Goal: Task Accomplishment & Management: Use online tool/utility

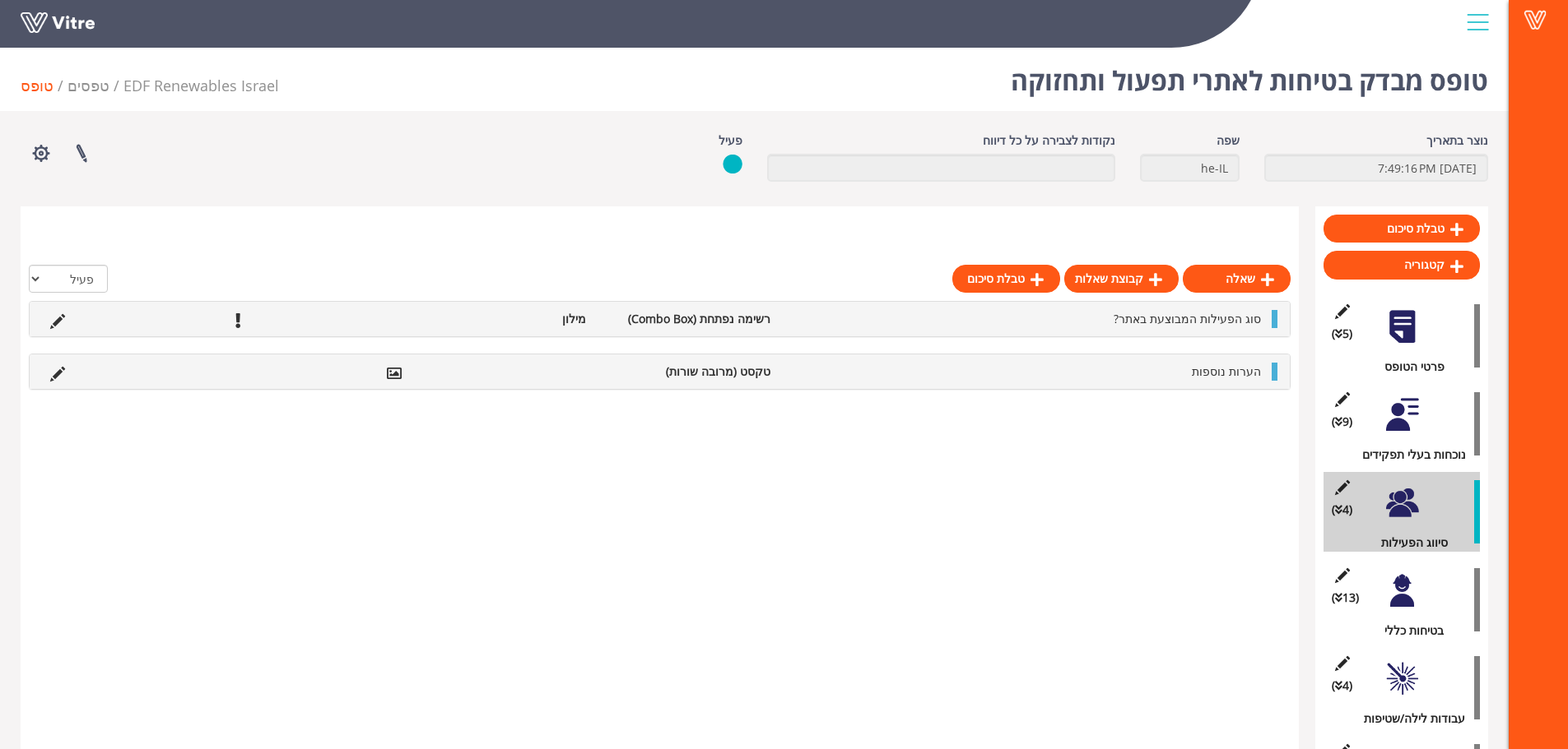
scroll to position [185, 0]
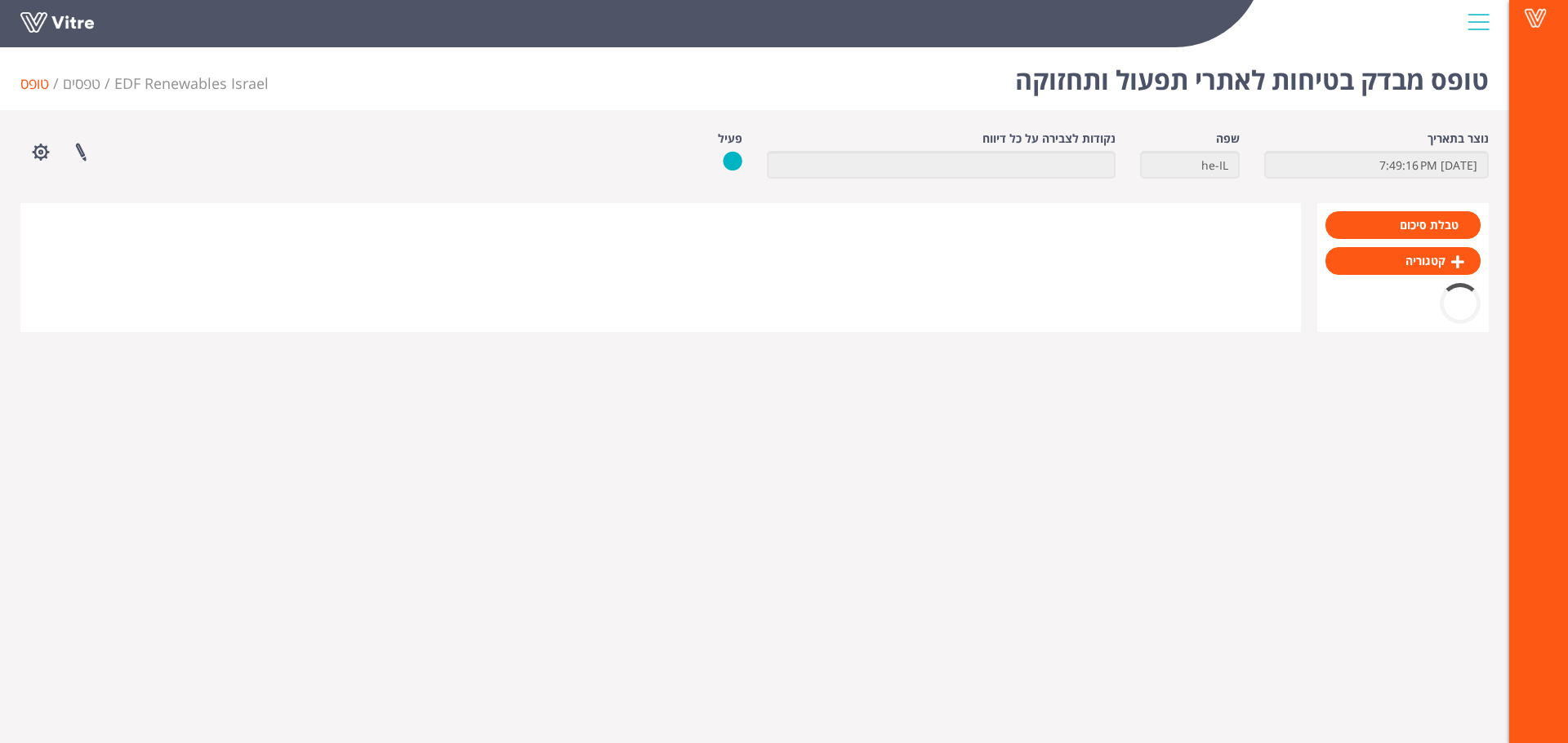
scroll to position [184, 0]
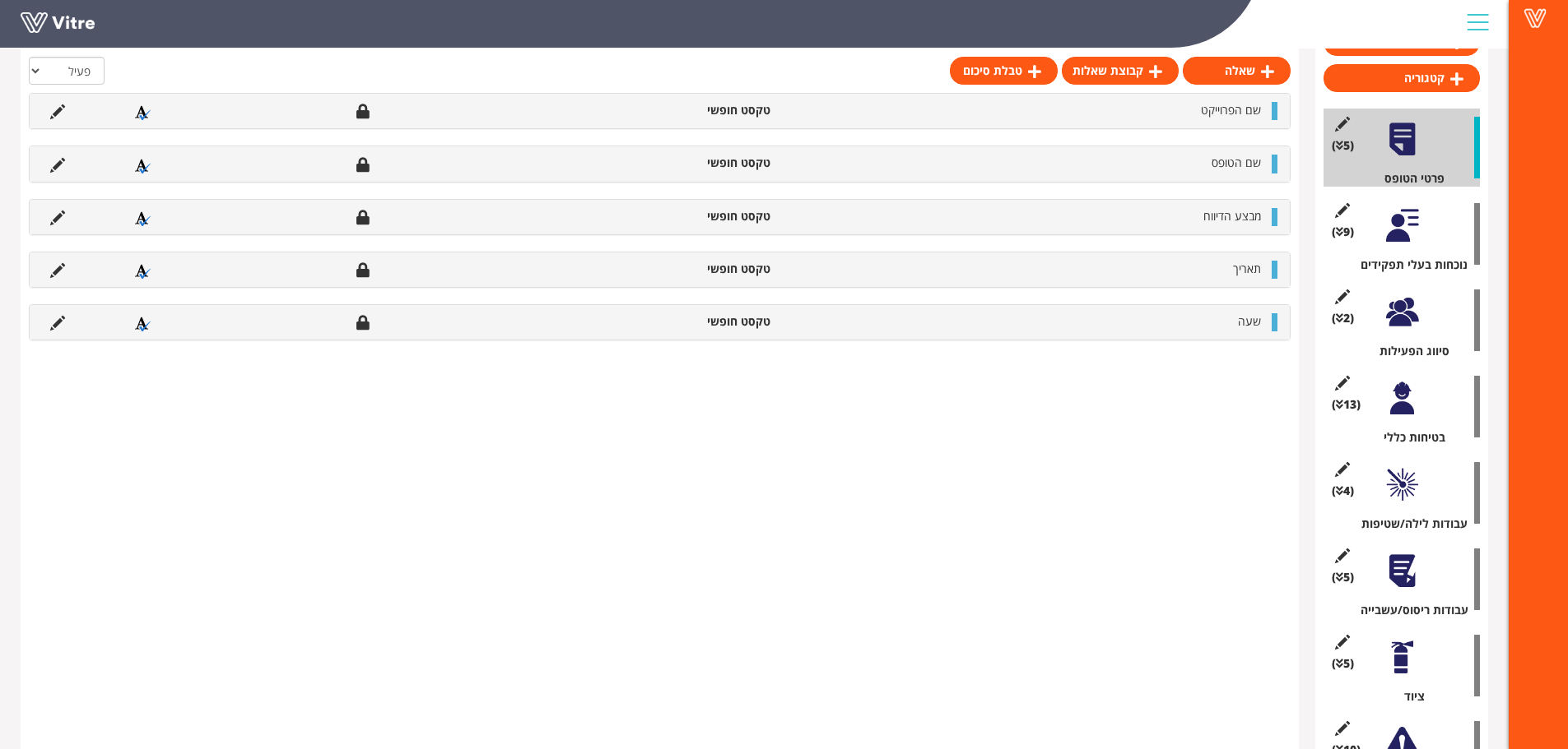
click at [1413, 314] on div at bounding box center [1402, 312] width 37 height 37
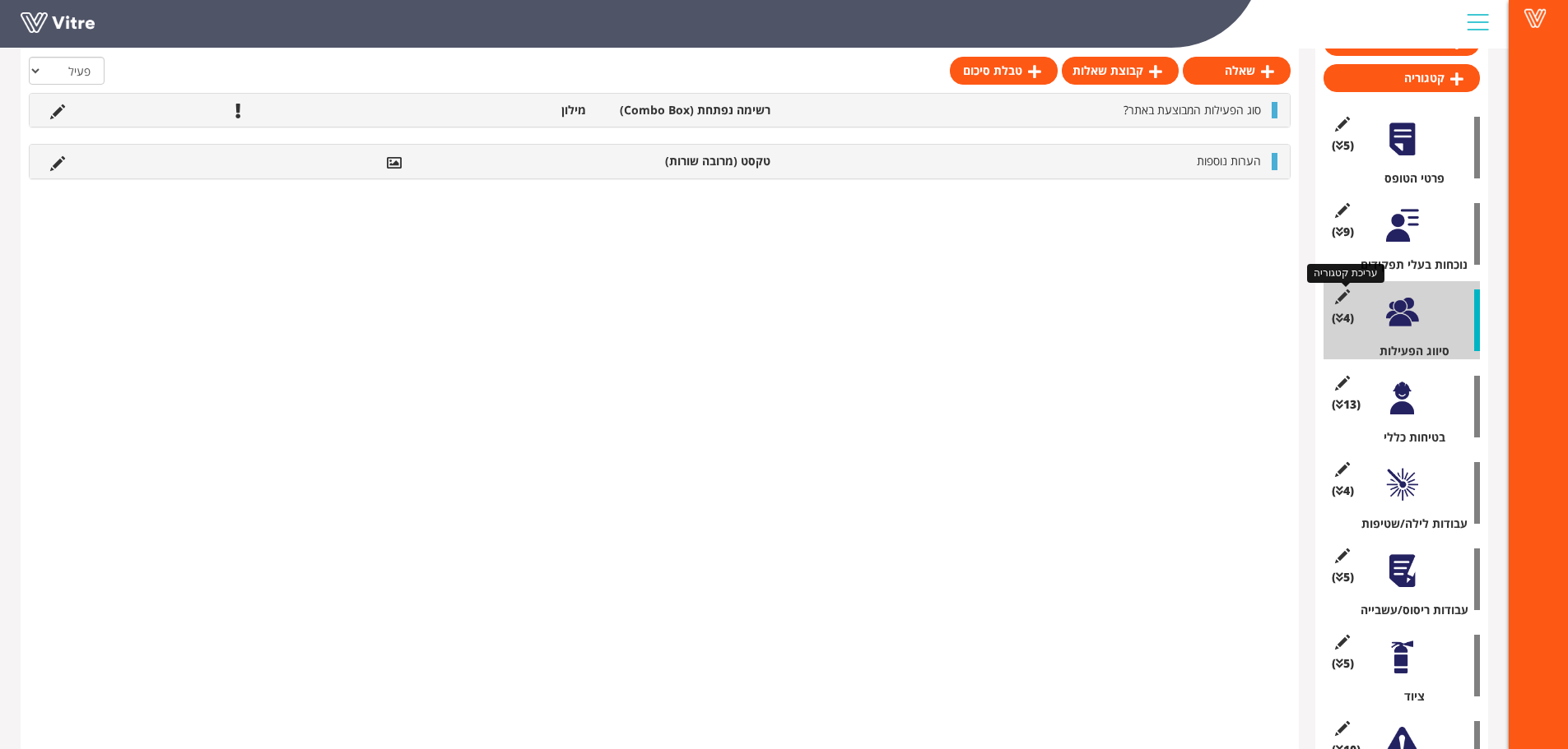
click at [1338, 296] on icon at bounding box center [1342, 296] width 20 height 15
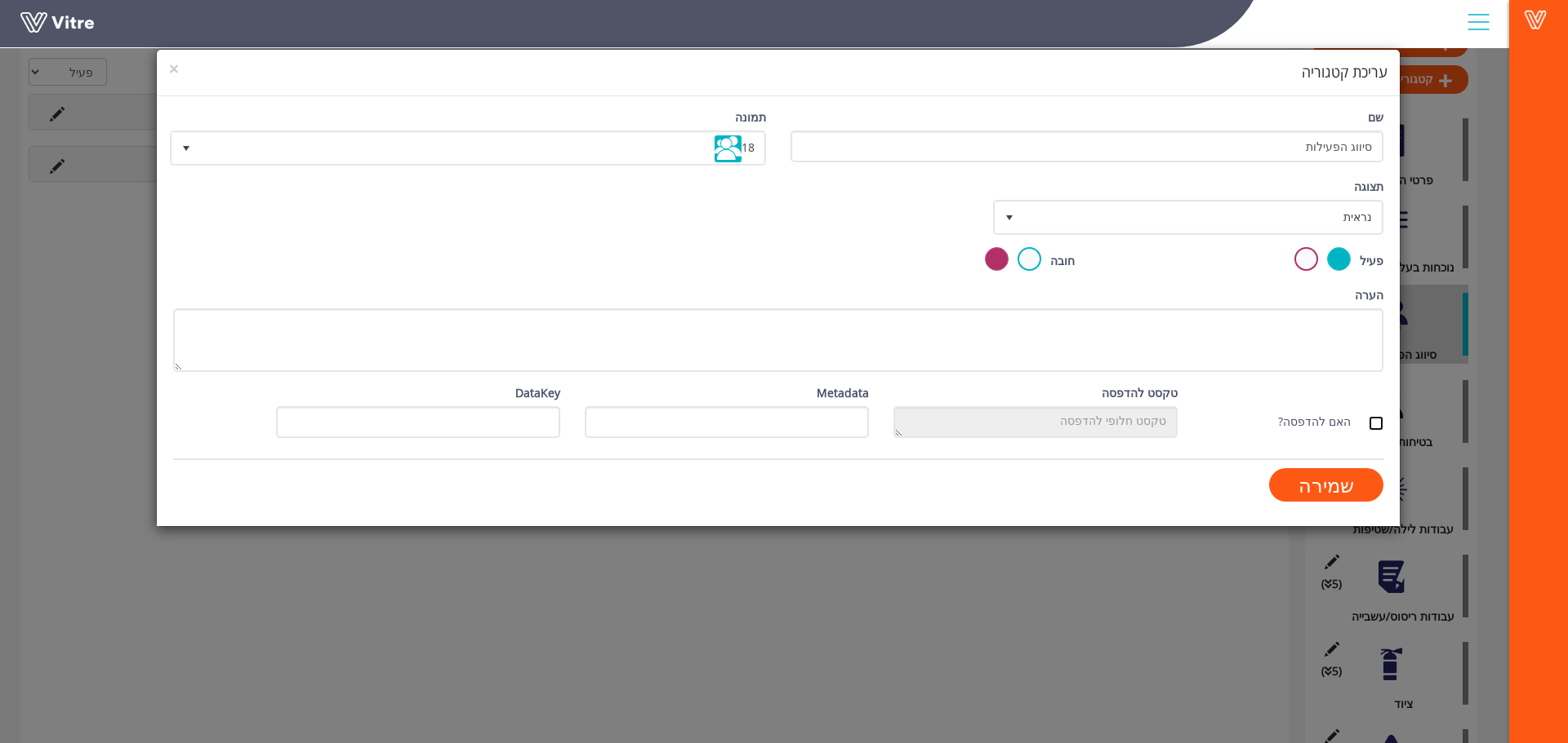
click at [1375, 418] on input "האם להדפסה?" at bounding box center [1376, 423] width 15 height 15
checkbox input "true"
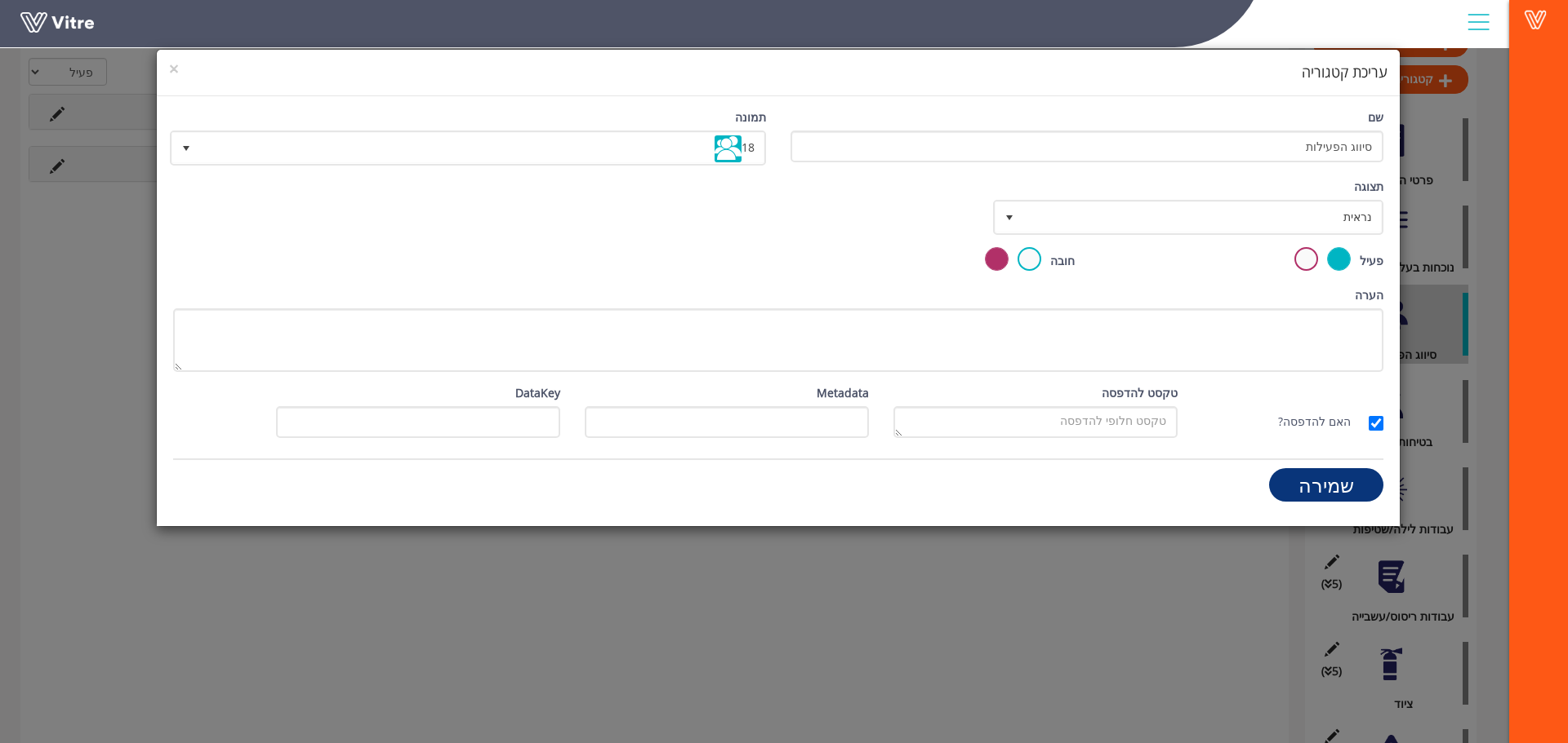
click at [1302, 481] on input "שמירה" at bounding box center [1326, 485] width 115 height 33
